Goal: Task Accomplishment & Management: Manage account settings

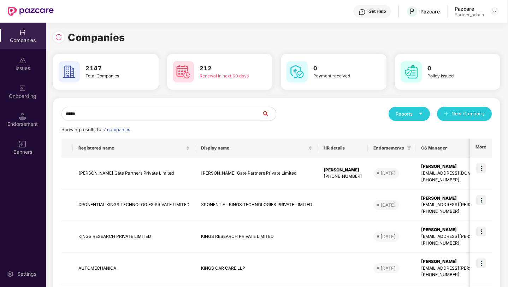
scroll to position [68, 0]
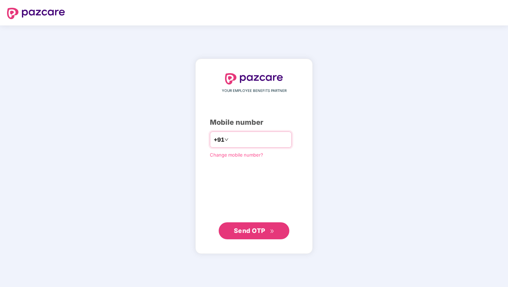
click at [249, 146] on div "+91" at bounding box center [251, 140] width 82 height 16
click at [258, 138] on input "number" at bounding box center [259, 139] width 58 height 11
type input "**********"
click at [250, 225] on button "Send OTP" at bounding box center [254, 230] width 71 height 17
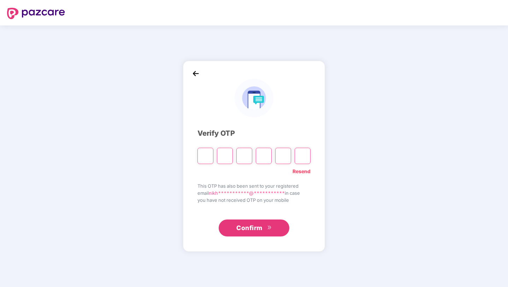
type input "*"
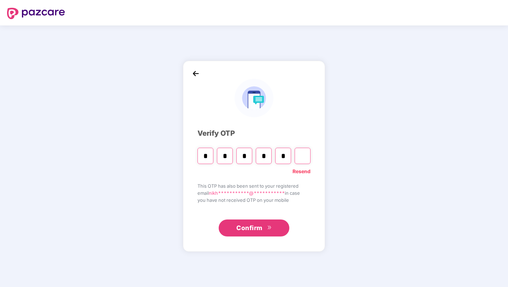
type input "*"
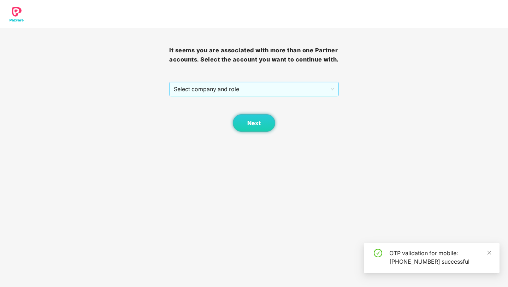
click at [270, 90] on span "Select company and role" at bounding box center [254, 88] width 160 height 13
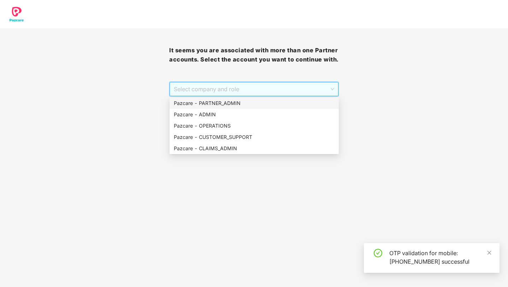
click at [236, 103] on div "Pazcare - PARTNER_ADMIN" at bounding box center [254, 103] width 161 height 8
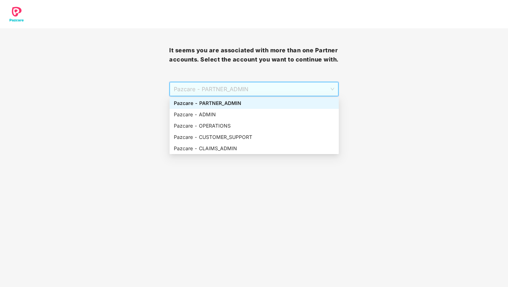
click at [251, 94] on span "Pazcare - PARTNER_ADMIN" at bounding box center [254, 88] width 160 height 13
click at [211, 149] on div "Pazcare - CLAIMS_ADMIN" at bounding box center [254, 149] width 161 height 8
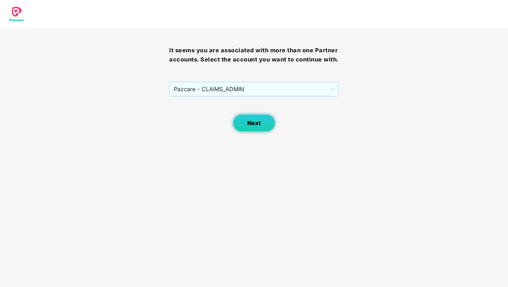
click at [252, 126] on span "Next" at bounding box center [253, 123] width 13 height 7
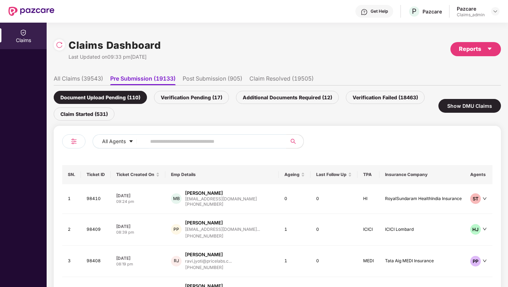
click at [94, 76] on li "All Claims (39543)" at bounding box center [78, 80] width 49 height 10
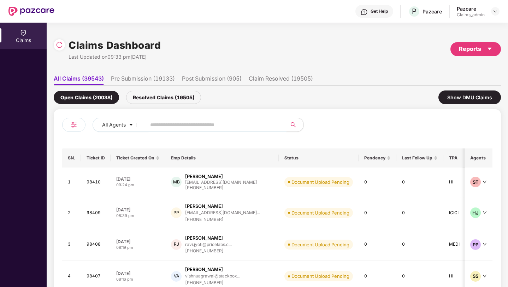
click at [190, 122] on input "text" at bounding box center [213, 124] width 127 height 11
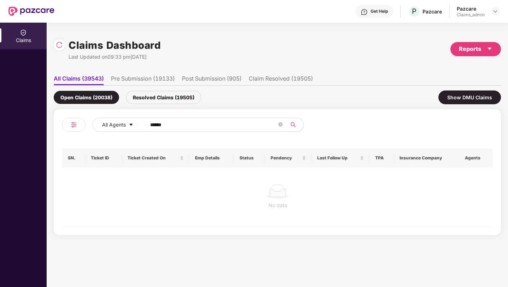
type input "******"
click at [156, 89] on div "Open Claims (20038) Resolved Claims (19505) Show DMU Claims" at bounding box center [278, 98] width 448 height 24
click at [158, 94] on div "Resolved Claims (19505)" at bounding box center [163, 97] width 75 height 13
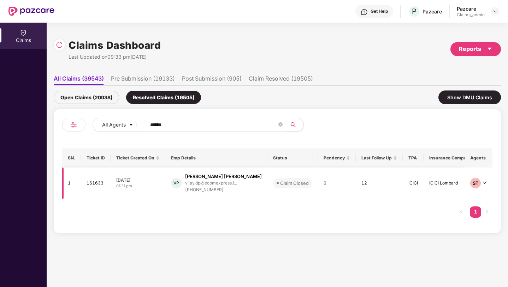
click at [486, 182] on icon "down" at bounding box center [485, 183] width 4 height 2
click at [268, 181] on td "Claim Closed" at bounding box center [293, 184] width 51 height 32
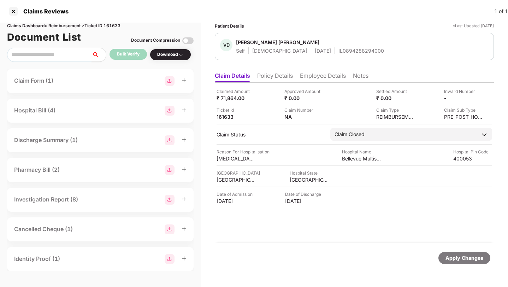
click at [175, 55] on div "Download" at bounding box center [170, 54] width 27 height 7
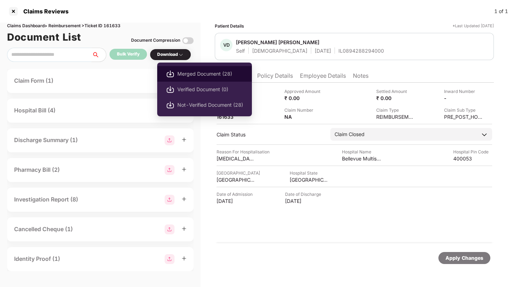
click at [171, 74] on img at bounding box center [170, 74] width 8 height 8
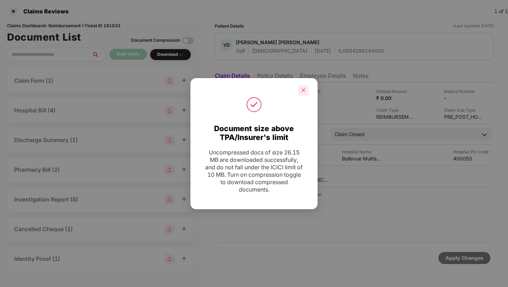
click at [305, 91] on icon "close" at bounding box center [303, 90] width 5 height 5
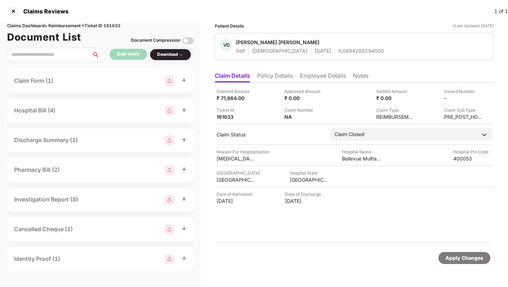
click at [284, 79] on li "Policy Details" at bounding box center [275, 77] width 36 height 10
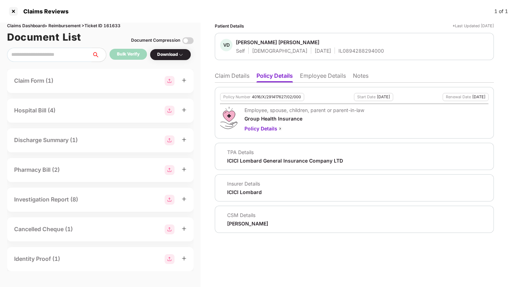
click at [322, 78] on li "Employee Details" at bounding box center [323, 77] width 46 height 10
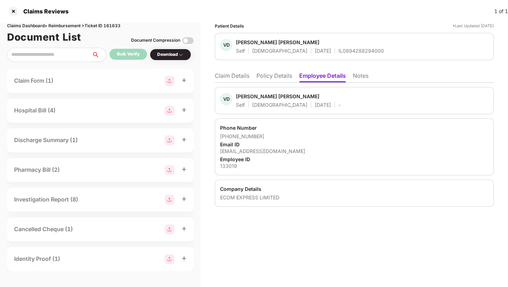
click at [363, 77] on li "Notes" at bounding box center [361, 77] width 16 height 10
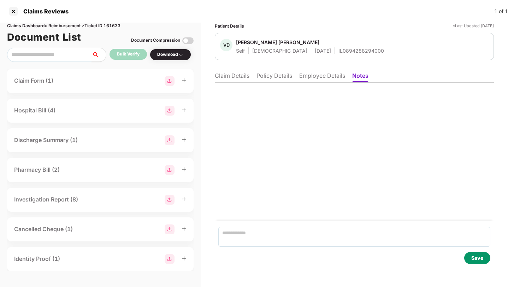
click at [89, 228] on div "Cancelled Cheque (1)" at bounding box center [100, 229] width 173 height 10
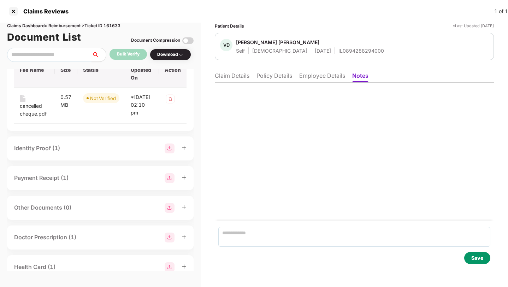
scroll to position [211, 0]
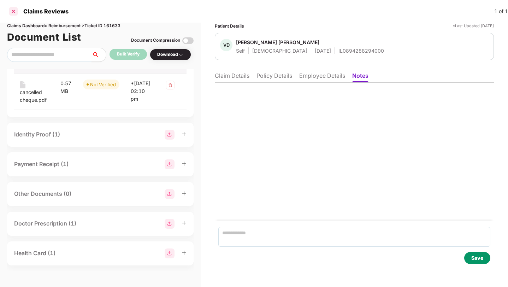
click at [14, 13] on div at bounding box center [13, 11] width 11 height 11
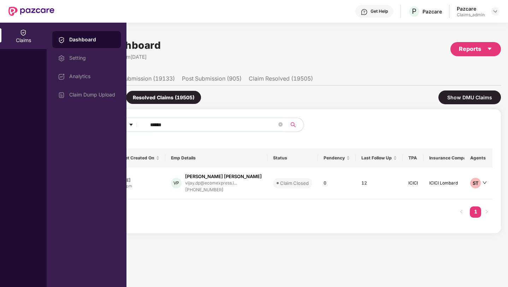
click at [204, 123] on input "******" at bounding box center [213, 124] width 127 height 11
paste input "text"
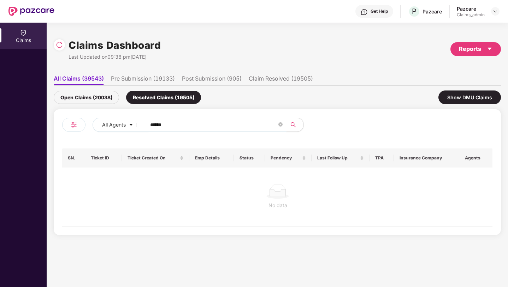
type input "******"
click at [77, 81] on li "All Claims (39543)" at bounding box center [79, 80] width 50 height 10
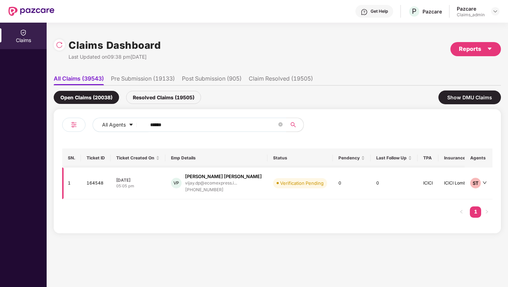
click at [139, 178] on div "10 Aug 2025" at bounding box center [137, 180] width 43 height 6
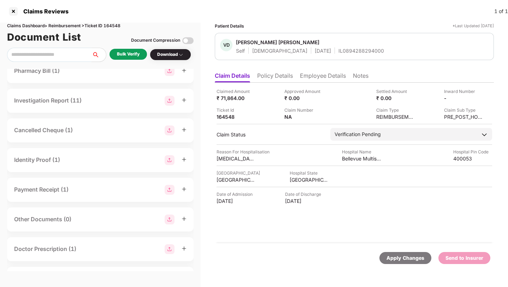
scroll to position [0, 0]
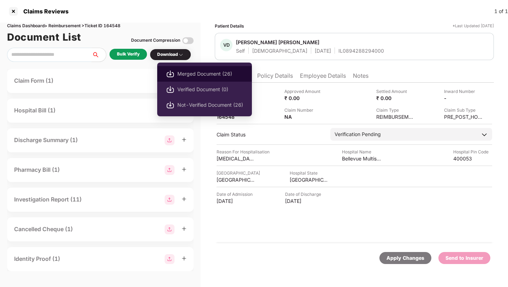
click at [177, 71] on li "Merged Document (26)" at bounding box center [204, 74] width 95 height 16
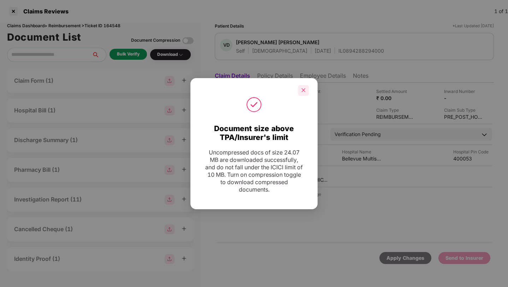
click at [303, 92] on icon "close" at bounding box center [303, 90] width 5 height 5
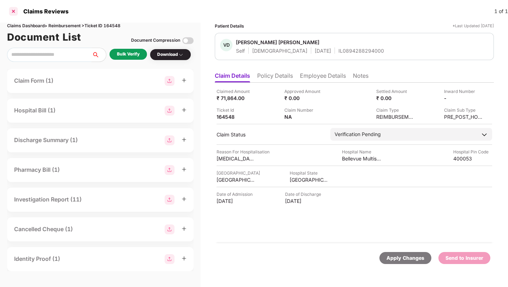
click at [15, 12] on div at bounding box center [13, 11] width 11 height 11
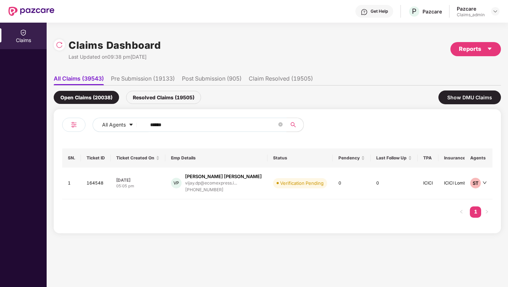
click at [211, 122] on input "******" at bounding box center [213, 124] width 127 height 11
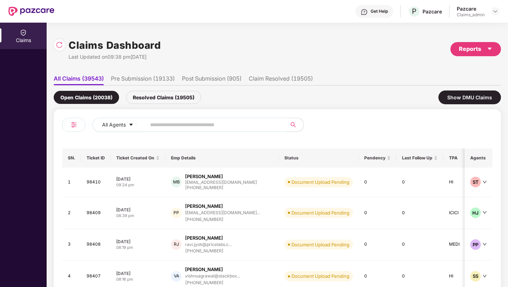
click at [152, 80] on li "Pre Submission (19133)" at bounding box center [143, 80] width 64 height 10
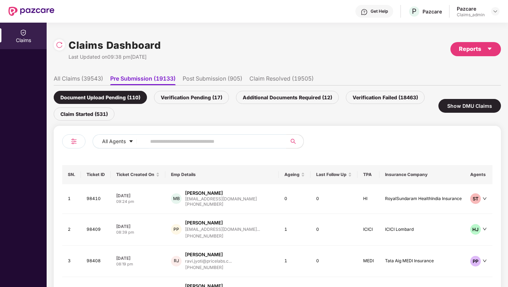
click at [177, 100] on div "Verification Pending (17)" at bounding box center [191, 97] width 75 height 13
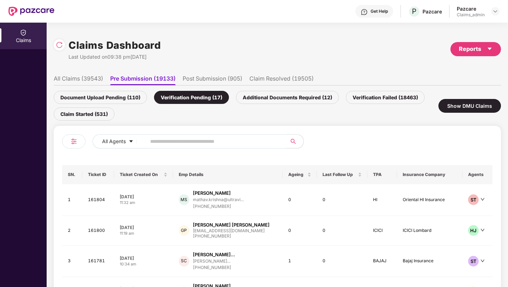
click at [499, 8] on div at bounding box center [495, 11] width 8 height 8
click at [496, 10] on img at bounding box center [496, 11] width 6 height 6
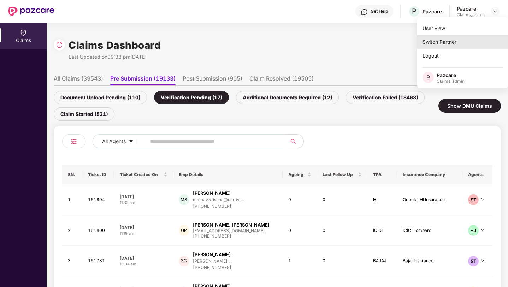
click at [456, 39] on div "Switch Partner" at bounding box center [463, 42] width 92 height 14
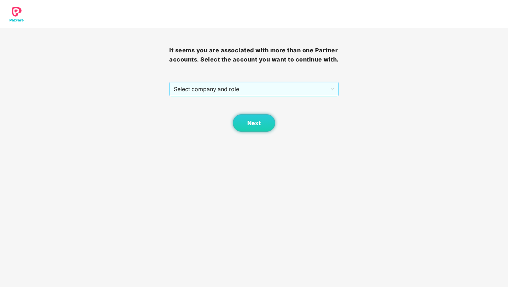
click at [282, 90] on span "Select company and role" at bounding box center [254, 88] width 160 height 13
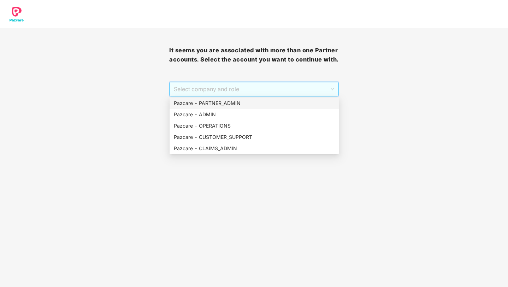
click at [231, 99] on div "Pazcare - PARTNER_ADMIN" at bounding box center [254, 103] width 161 height 8
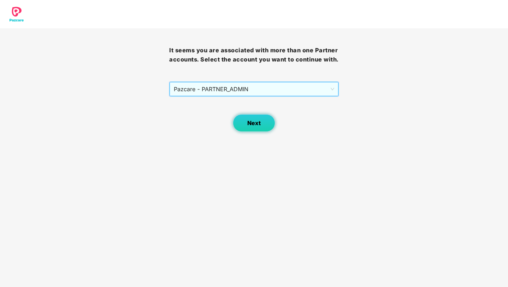
click at [251, 121] on span "Next" at bounding box center [253, 123] width 13 height 7
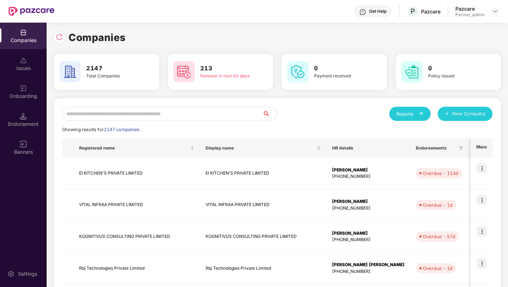
click at [182, 114] on input "text" at bounding box center [162, 114] width 200 height 14
click at [182, 113] on input "text" at bounding box center [162, 114] width 200 height 14
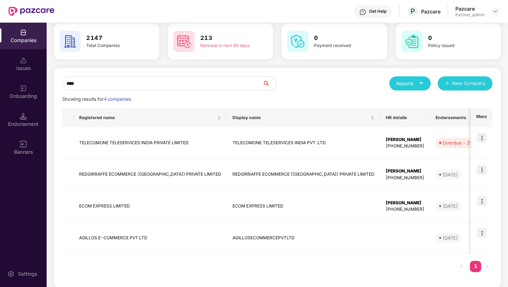
type input "****"
